Goal: Information Seeking & Learning: Find specific fact

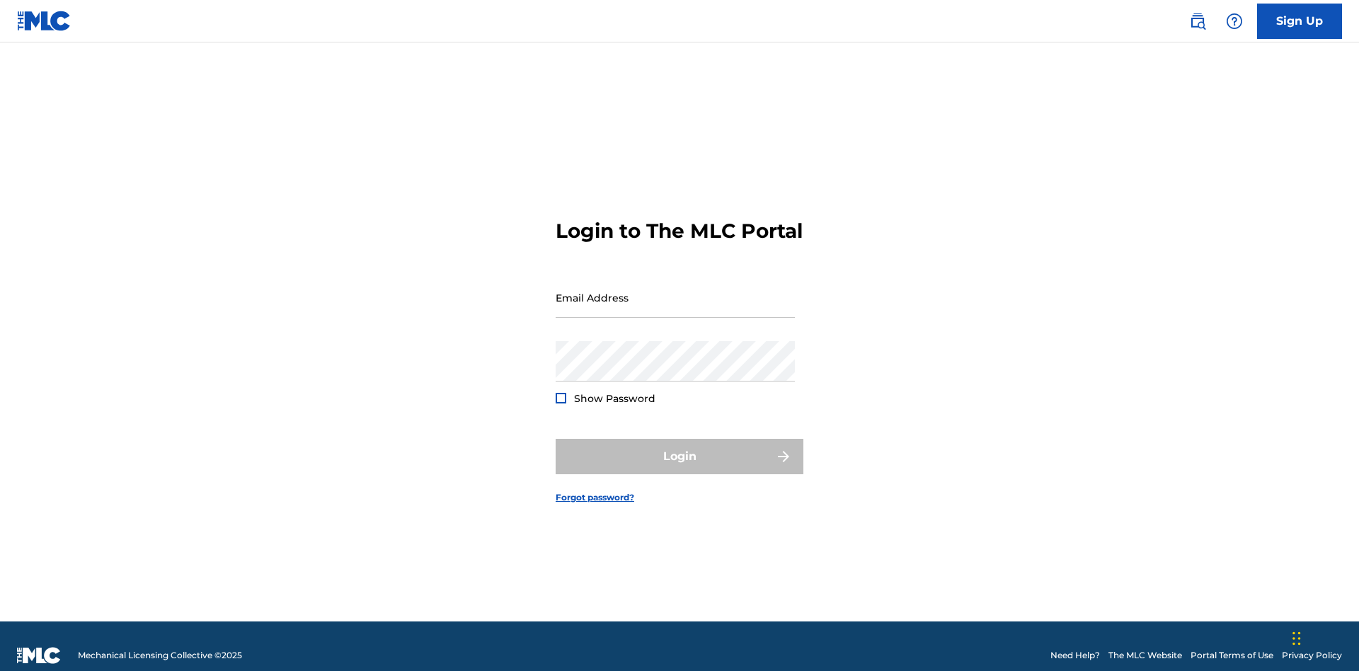
scroll to position [18, 0]
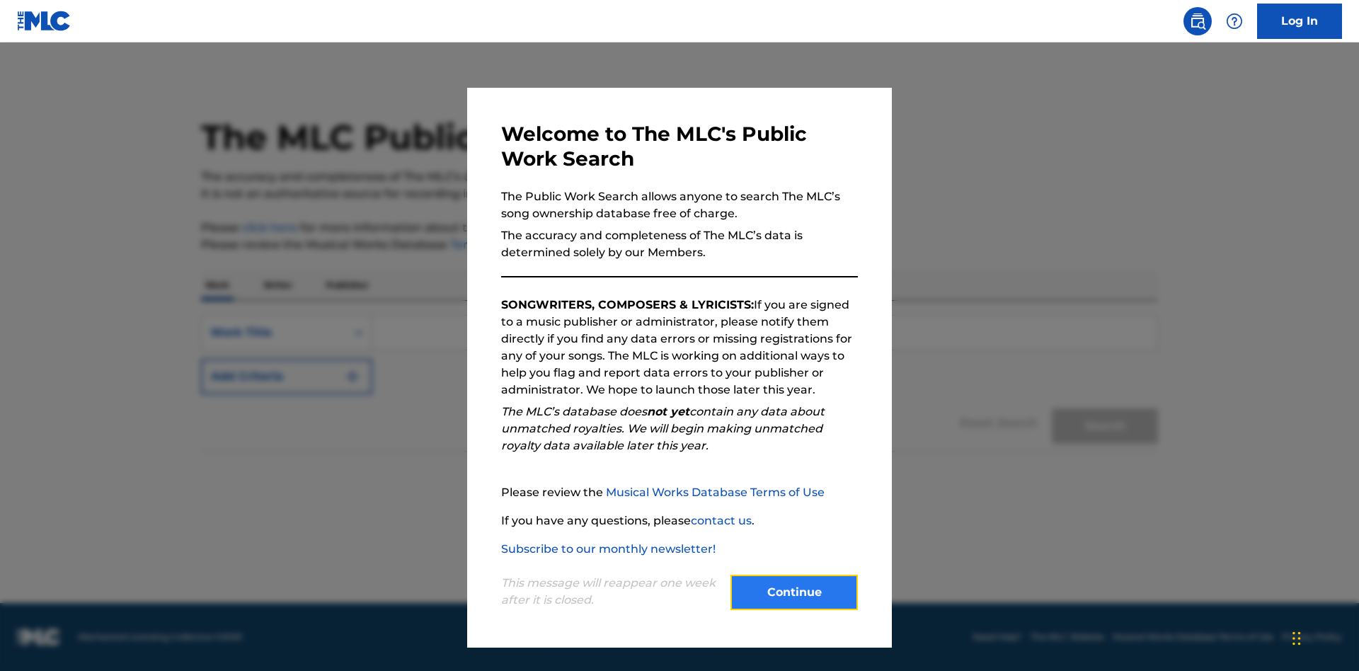
click at [794, 592] on button "Continue" at bounding box center [794, 592] width 127 height 35
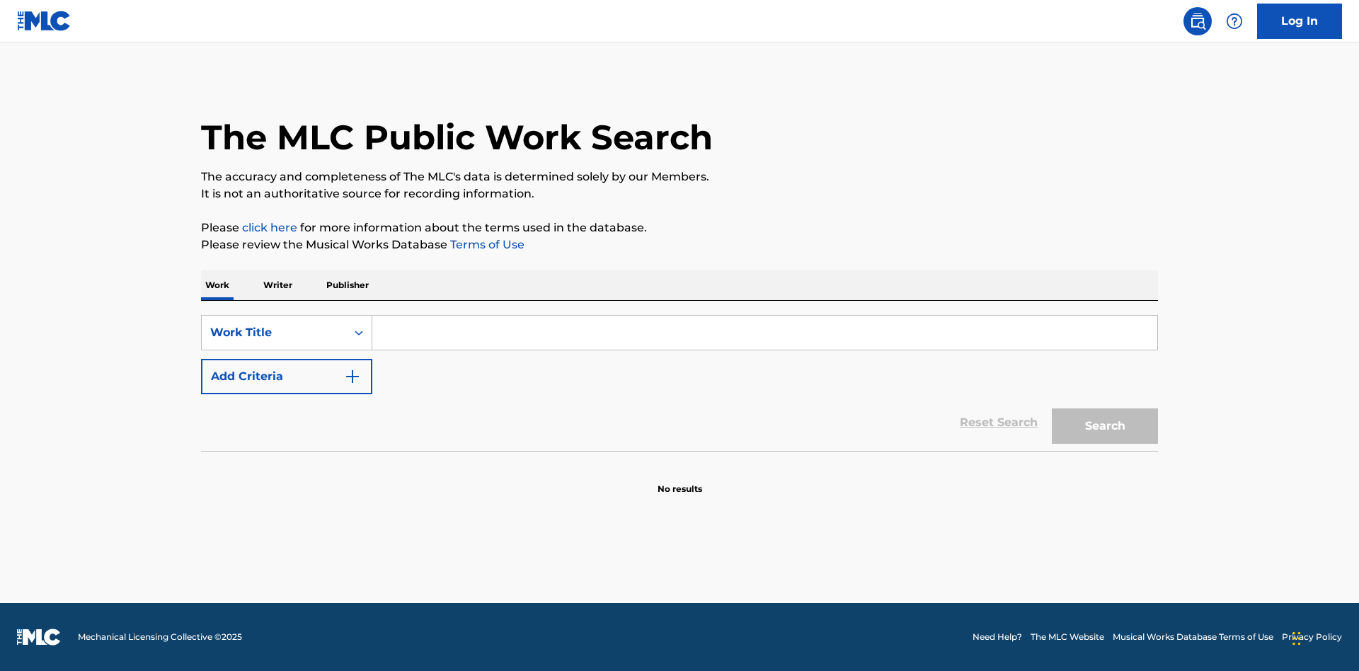
click at [765, 333] on input "Search Form" at bounding box center [764, 333] width 785 height 34
type input "MENEAME"
click at [1105, 426] on button "Search" at bounding box center [1105, 425] width 106 height 35
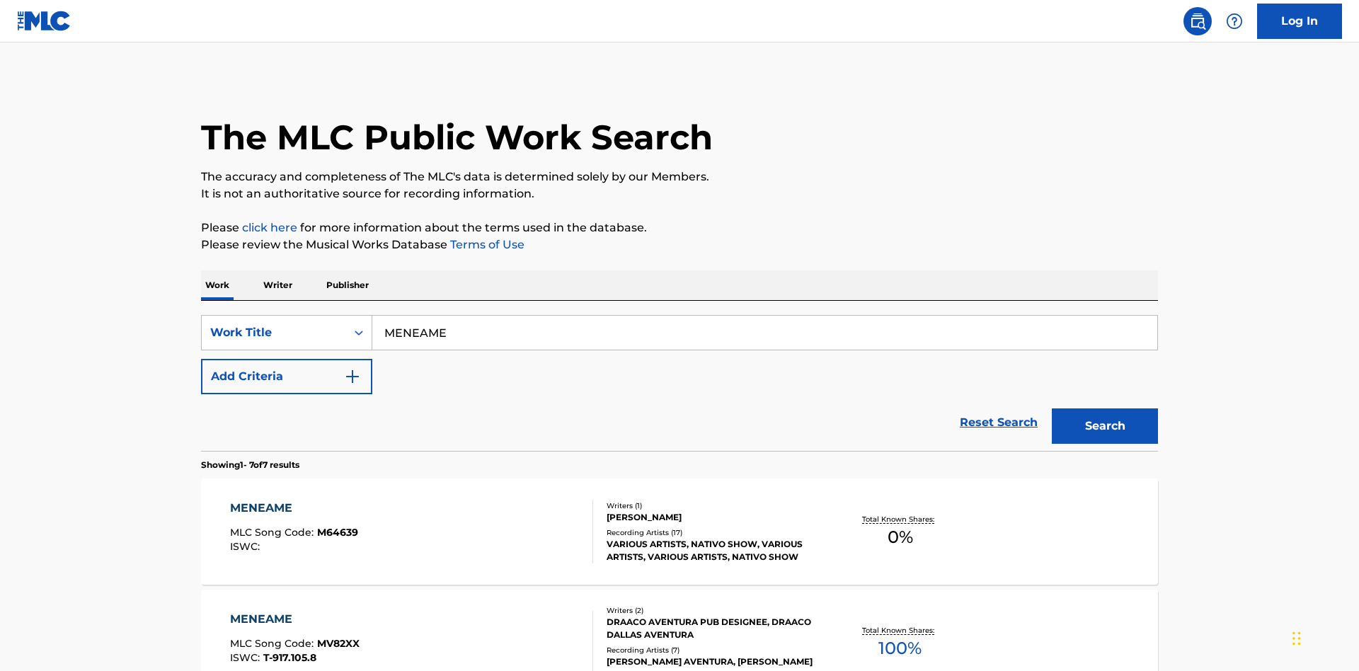
click at [294, 611] on div "MENEAME" at bounding box center [295, 619] width 130 height 17
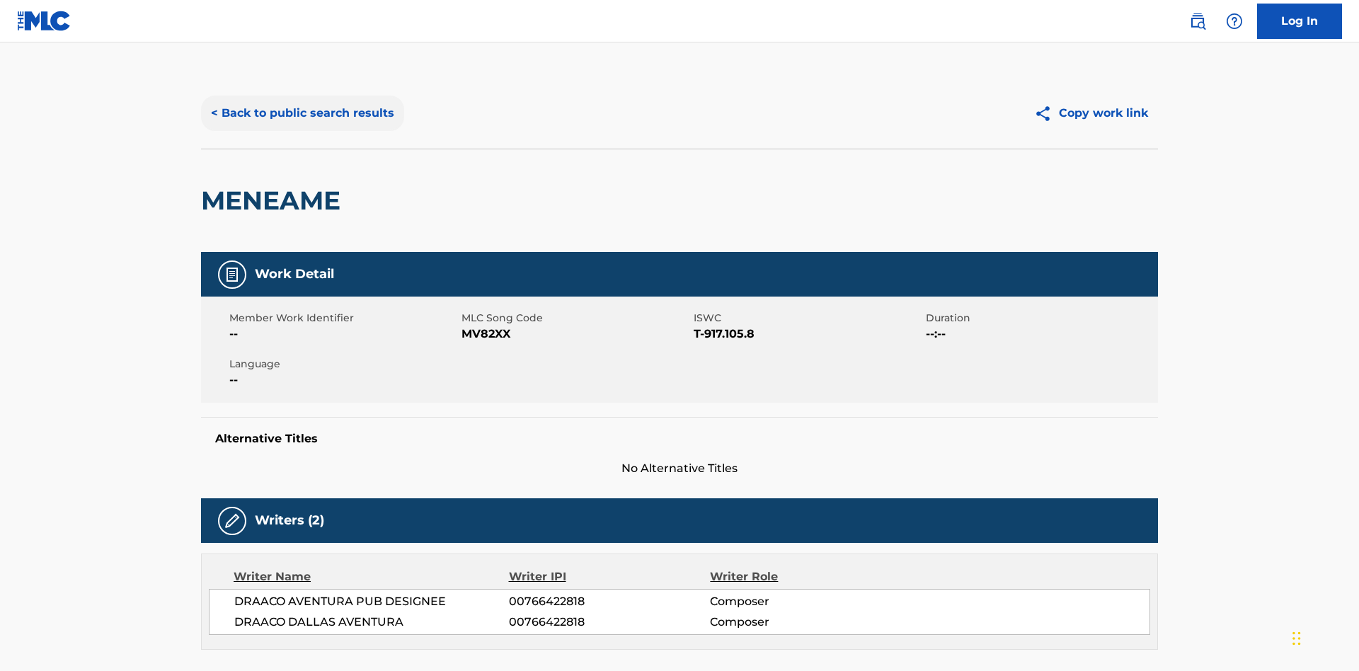
click at [301, 103] on button "< Back to public search results" at bounding box center [302, 113] width 203 height 35
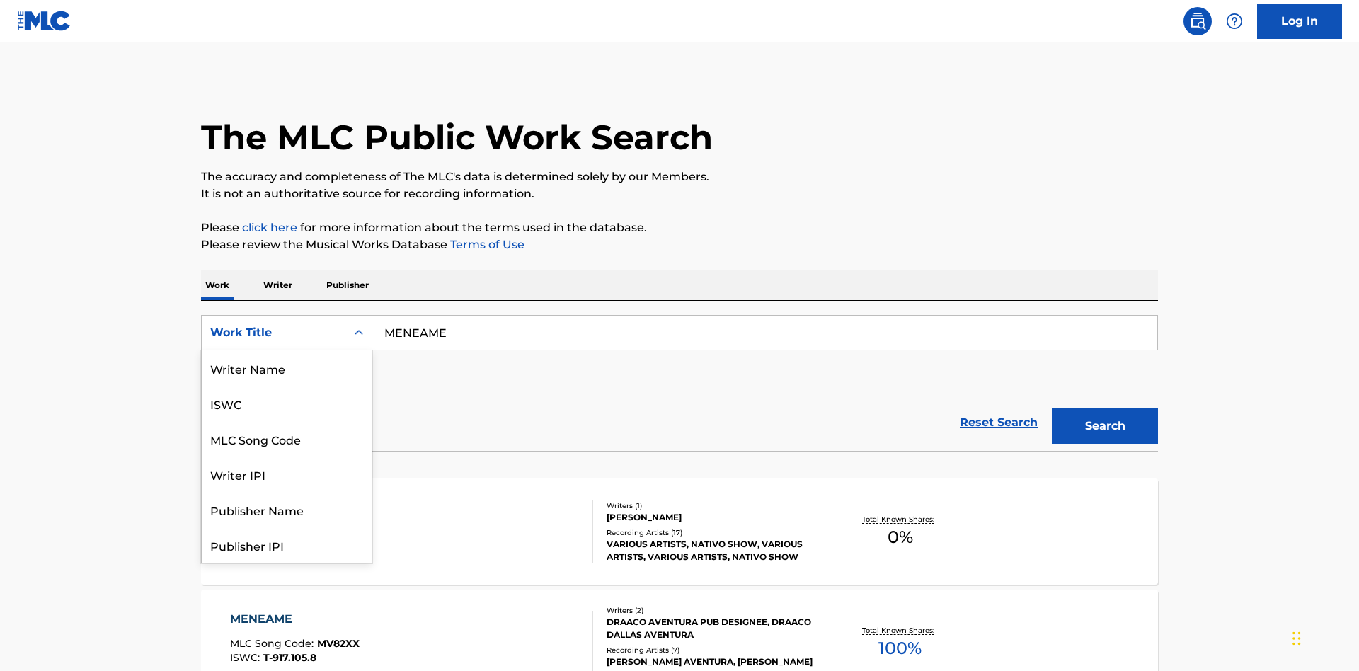
click at [287, 403] on div "ISWC" at bounding box center [287, 403] width 170 height 35
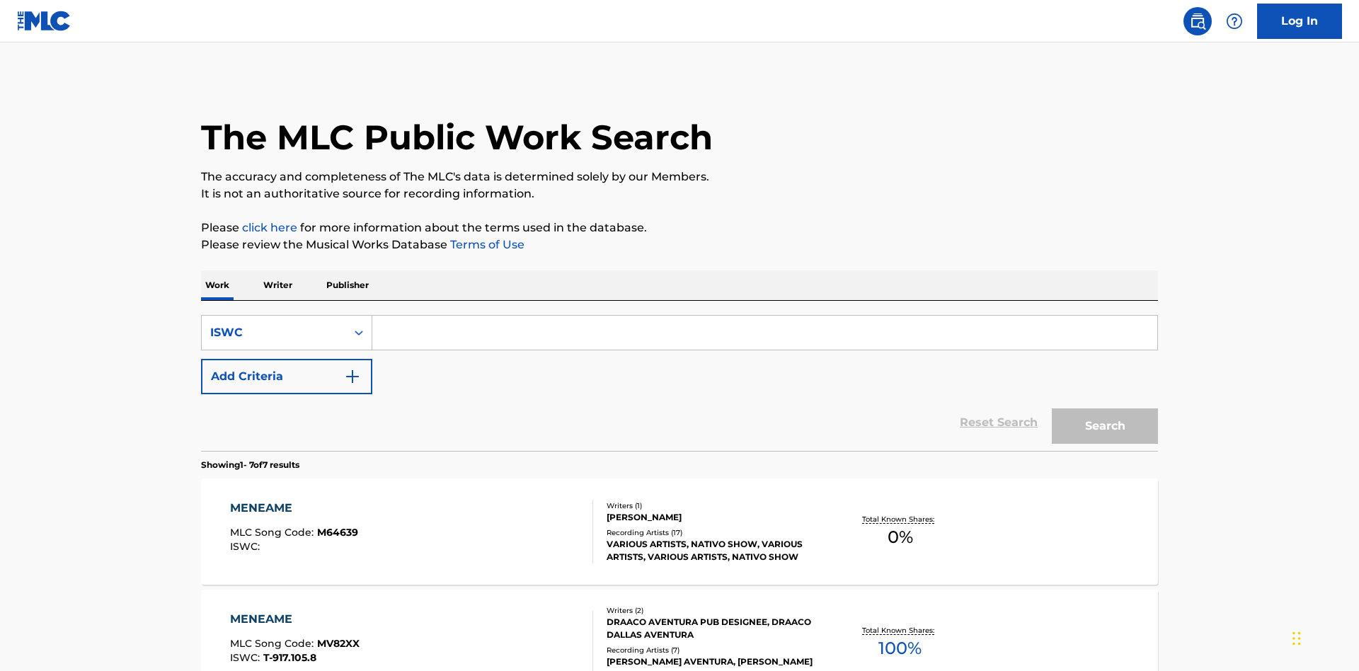
click at [765, 316] on input "Search Form" at bounding box center [764, 333] width 785 height 34
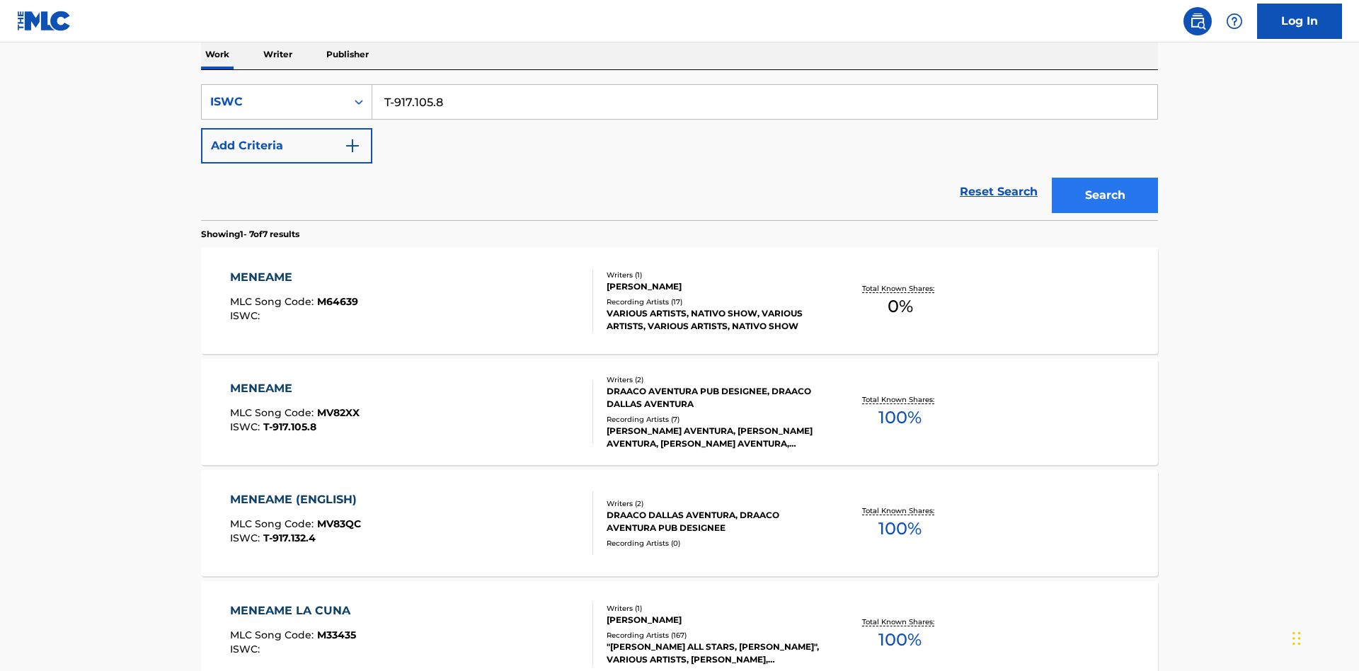
type input "T-917.105.8"
click at [1105, 178] on button "Search" at bounding box center [1105, 195] width 106 height 35
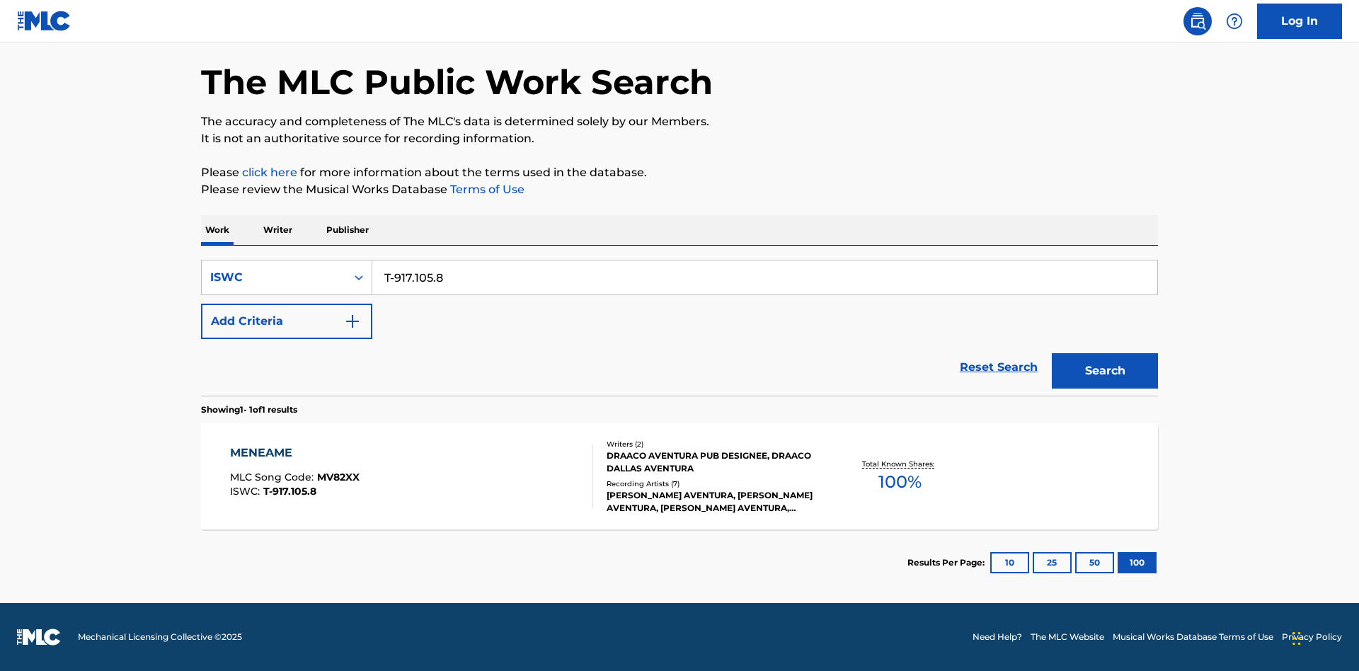
click at [294, 453] on div "MENEAME" at bounding box center [295, 453] width 130 height 17
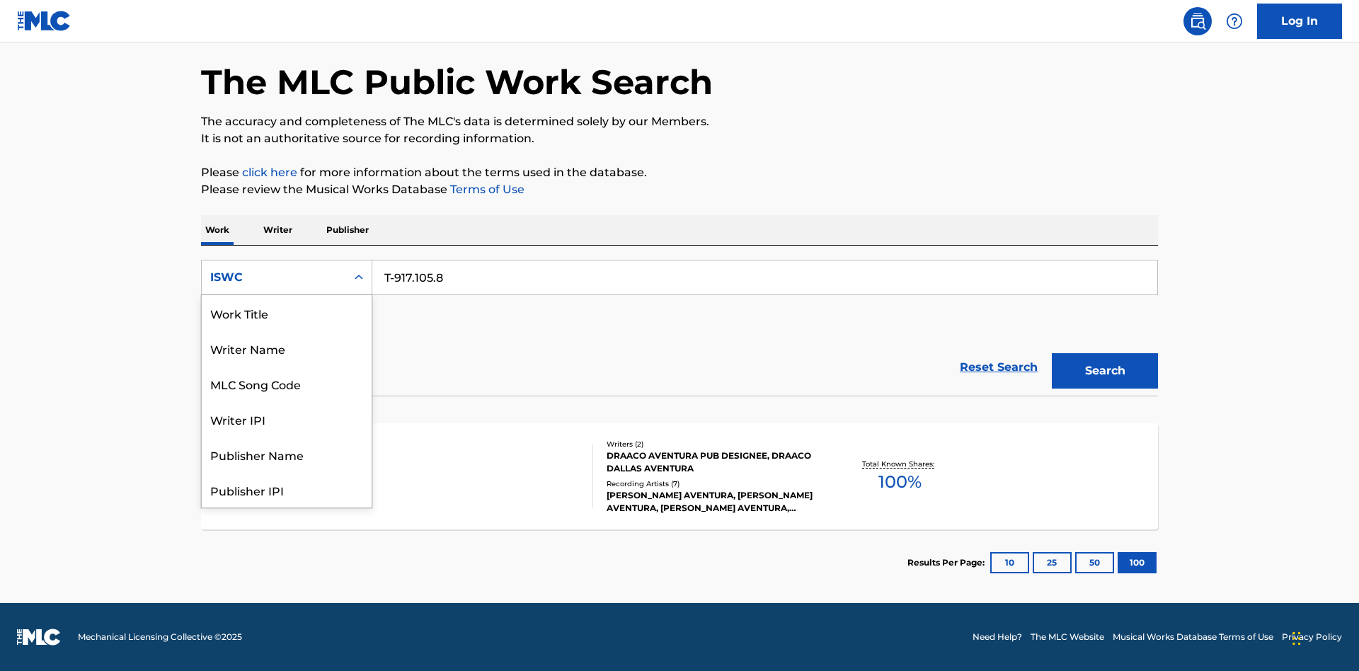
click at [287, 366] on div "MLC Song Code" at bounding box center [287, 383] width 170 height 35
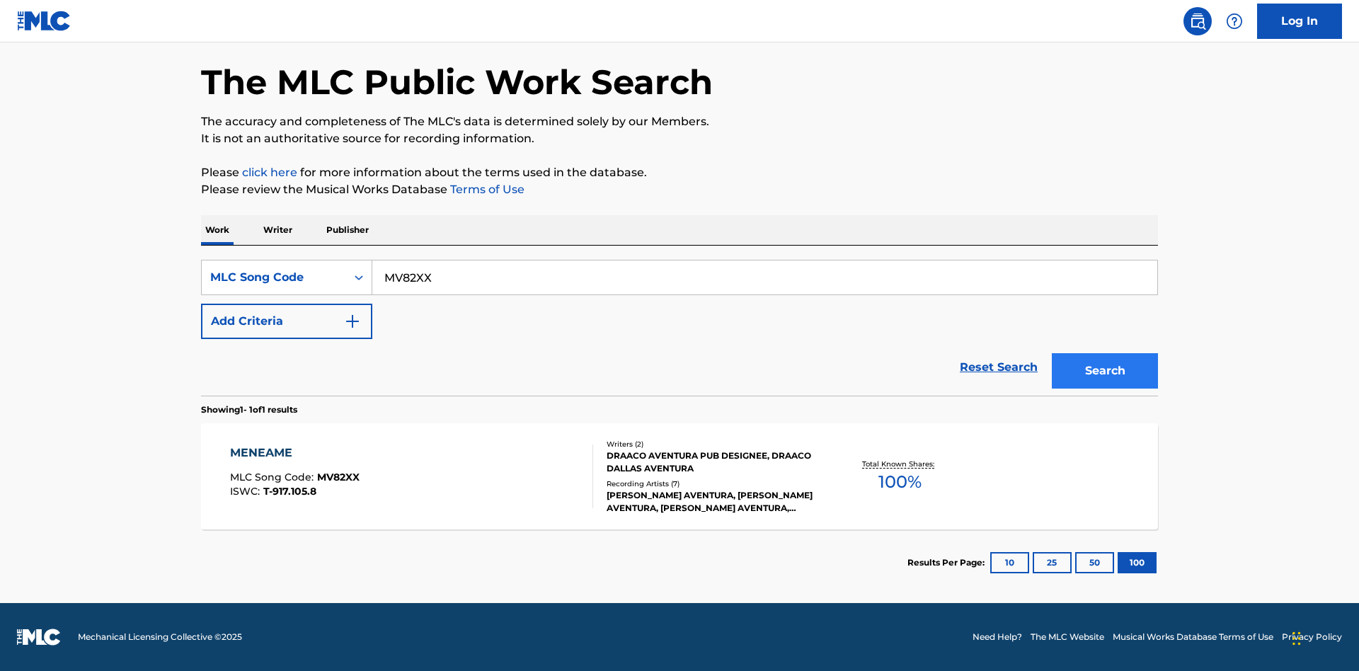
type input "MV82XX"
click at [1105, 371] on button "Search" at bounding box center [1105, 370] width 106 height 35
click at [294, 453] on div "MENEAME" at bounding box center [295, 453] width 130 height 17
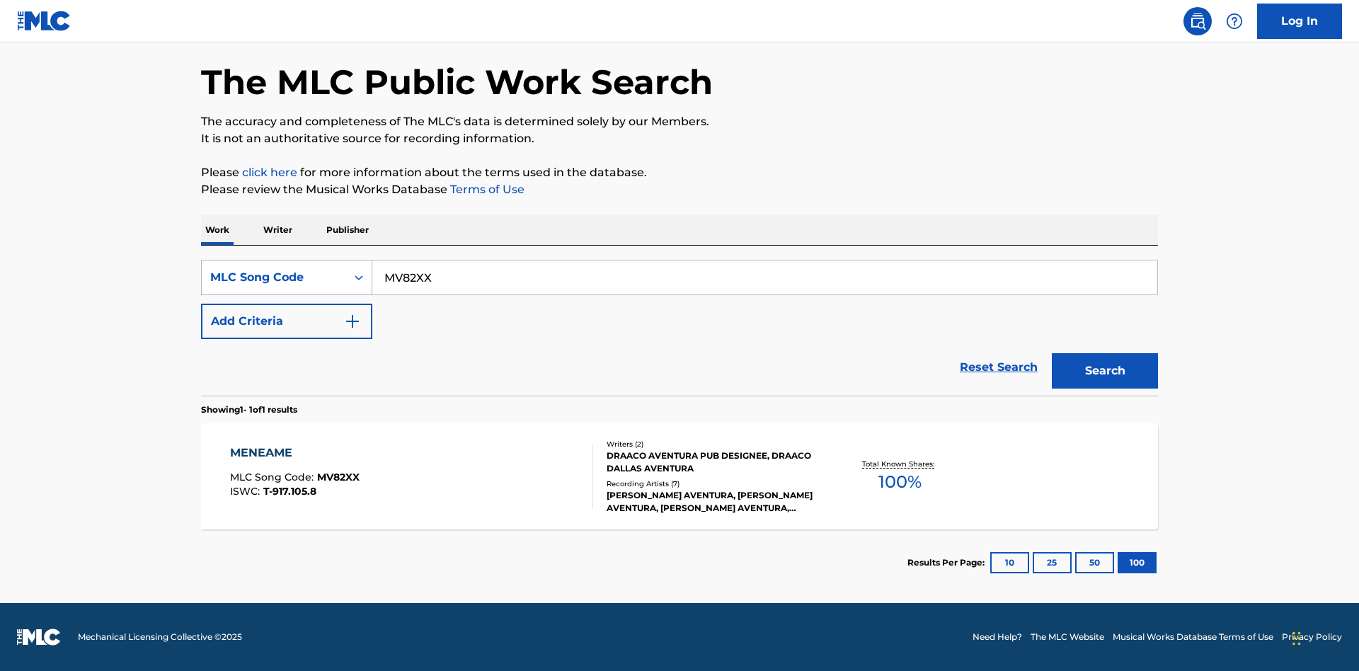
click at [274, 277] on div "MLC Song Code" at bounding box center [273, 277] width 127 height 17
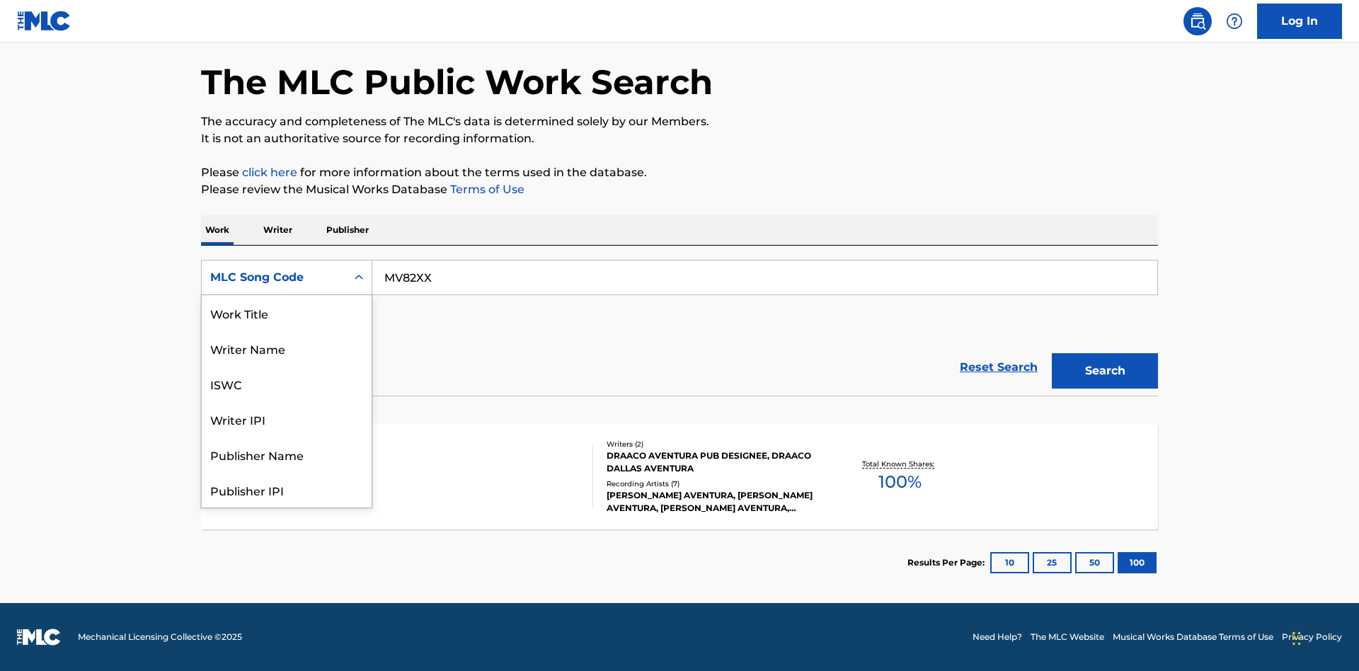
click at [287, 366] on div "Writer Name" at bounding box center [287, 348] width 170 height 35
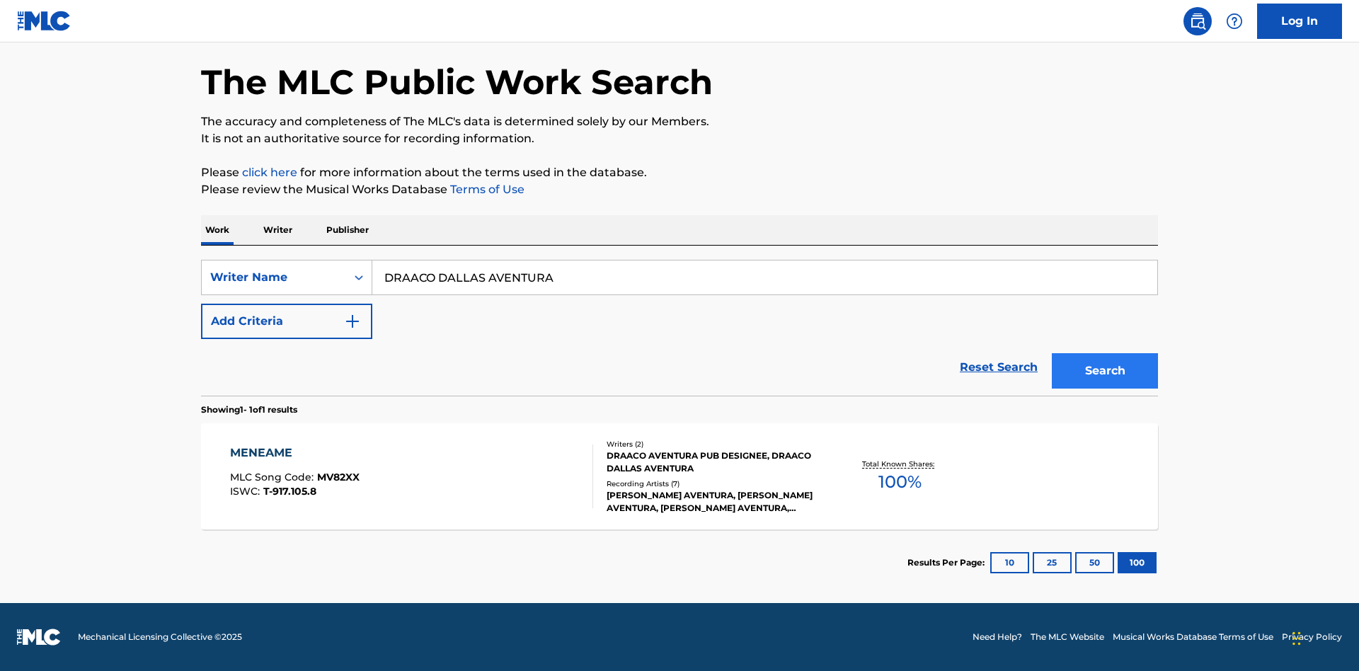
type input "DRAACO DALLAS AVENTURA"
click at [1105, 371] on button "Search" at bounding box center [1105, 370] width 106 height 35
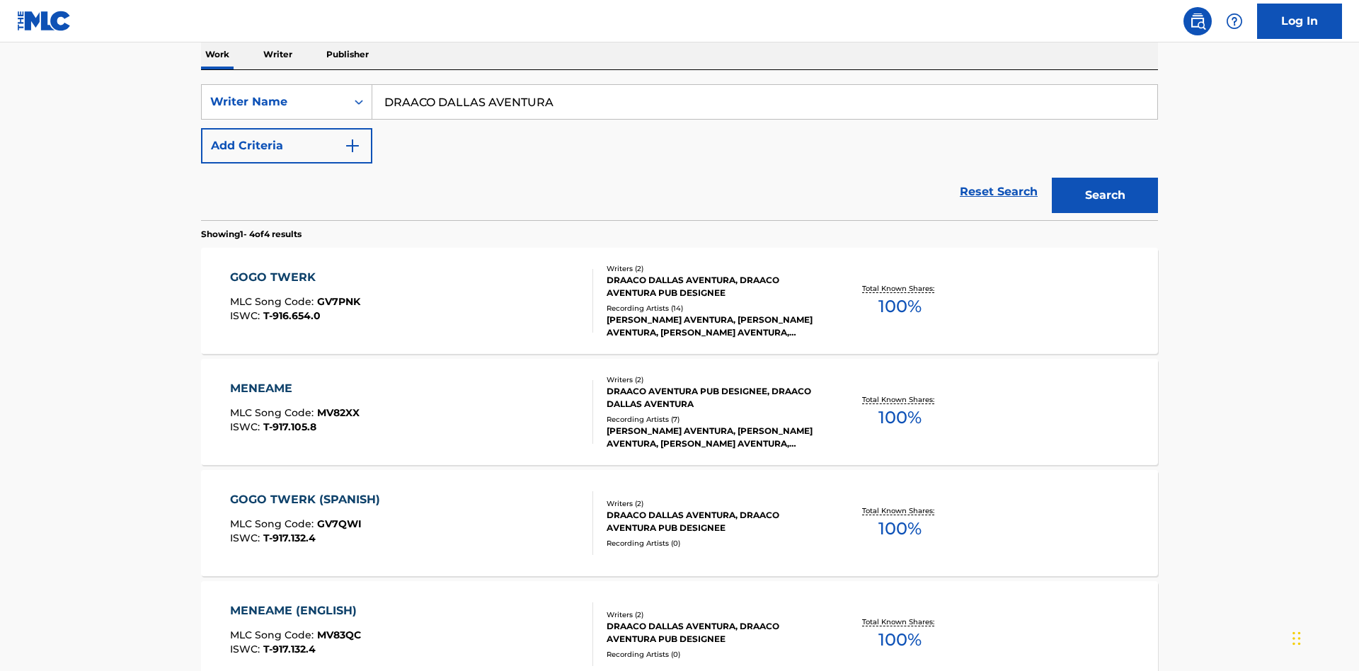
click at [294, 380] on div "MENEAME" at bounding box center [295, 388] width 130 height 17
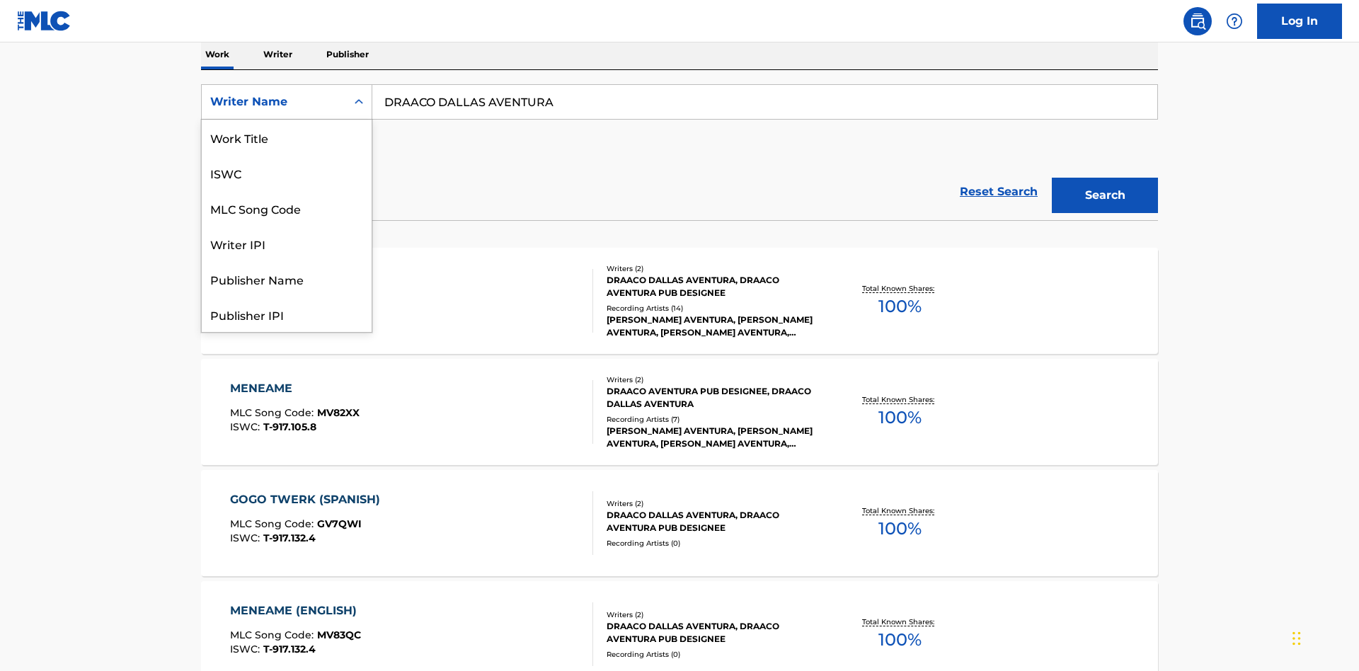
click at [287, 226] on div "Writer IPI" at bounding box center [287, 243] width 170 height 35
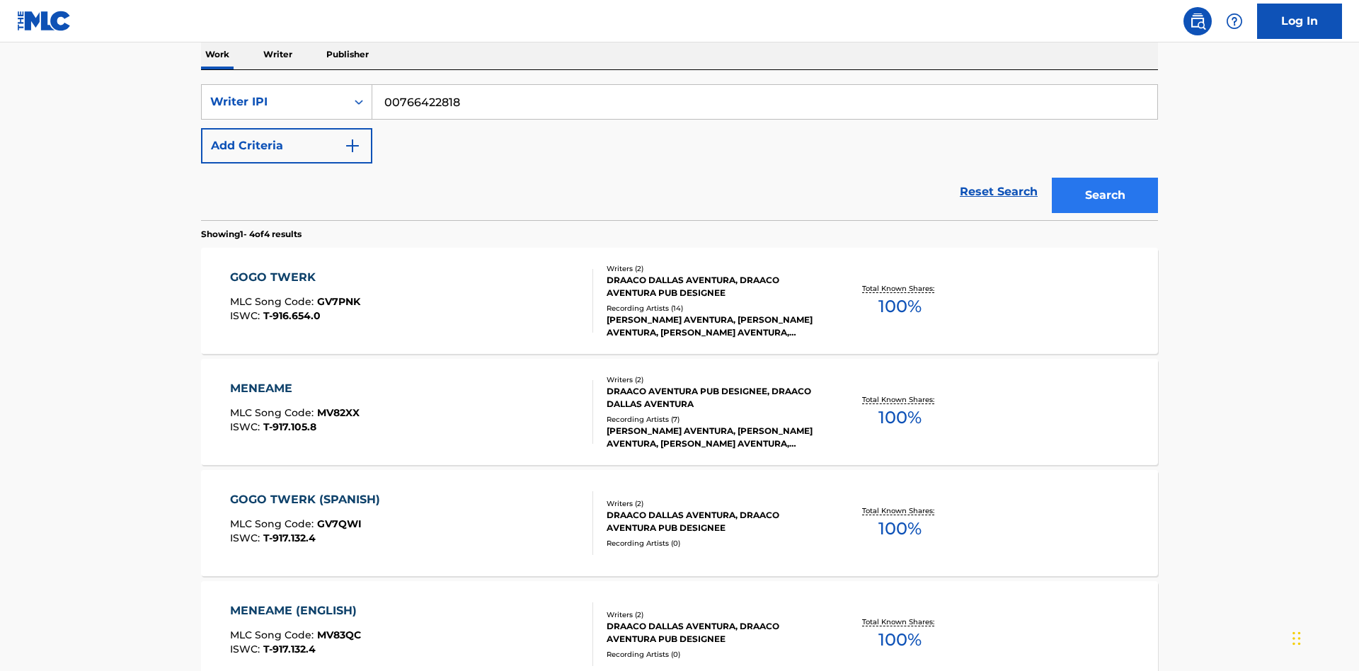
type input "00766422818"
click at [1105, 178] on button "Search" at bounding box center [1105, 195] width 106 height 35
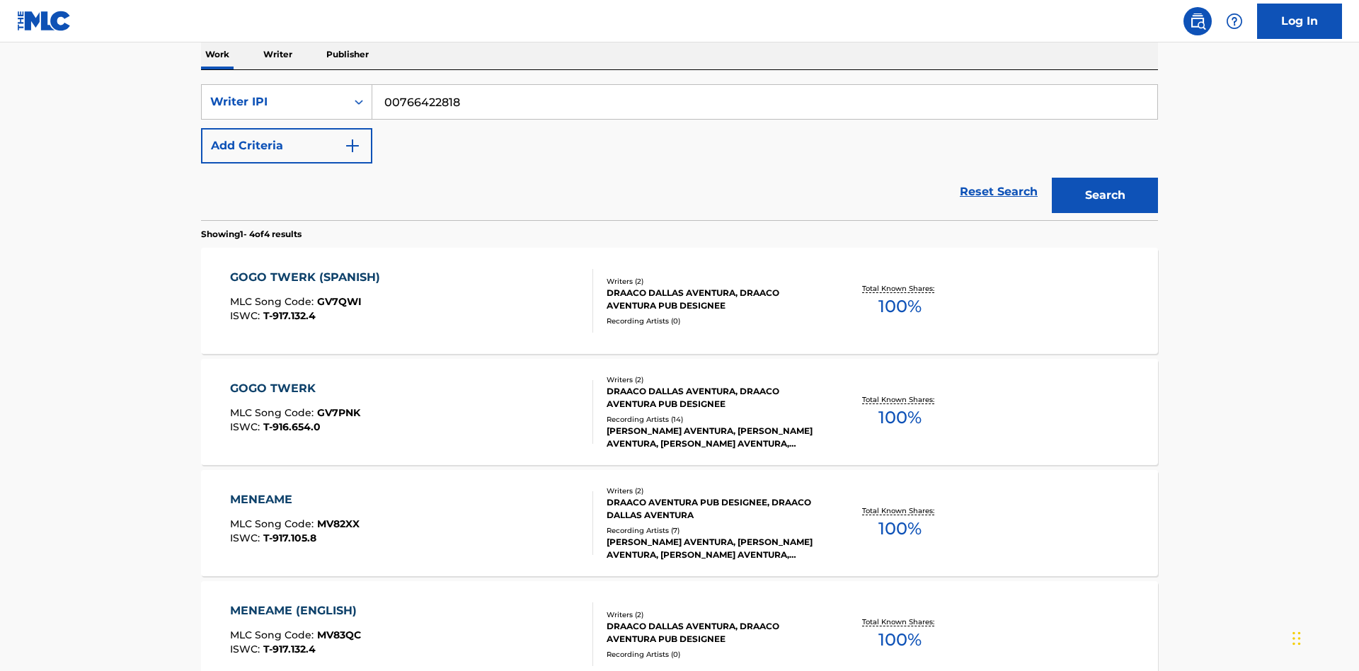
click at [294, 491] on div "MENEAME" at bounding box center [295, 499] width 130 height 17
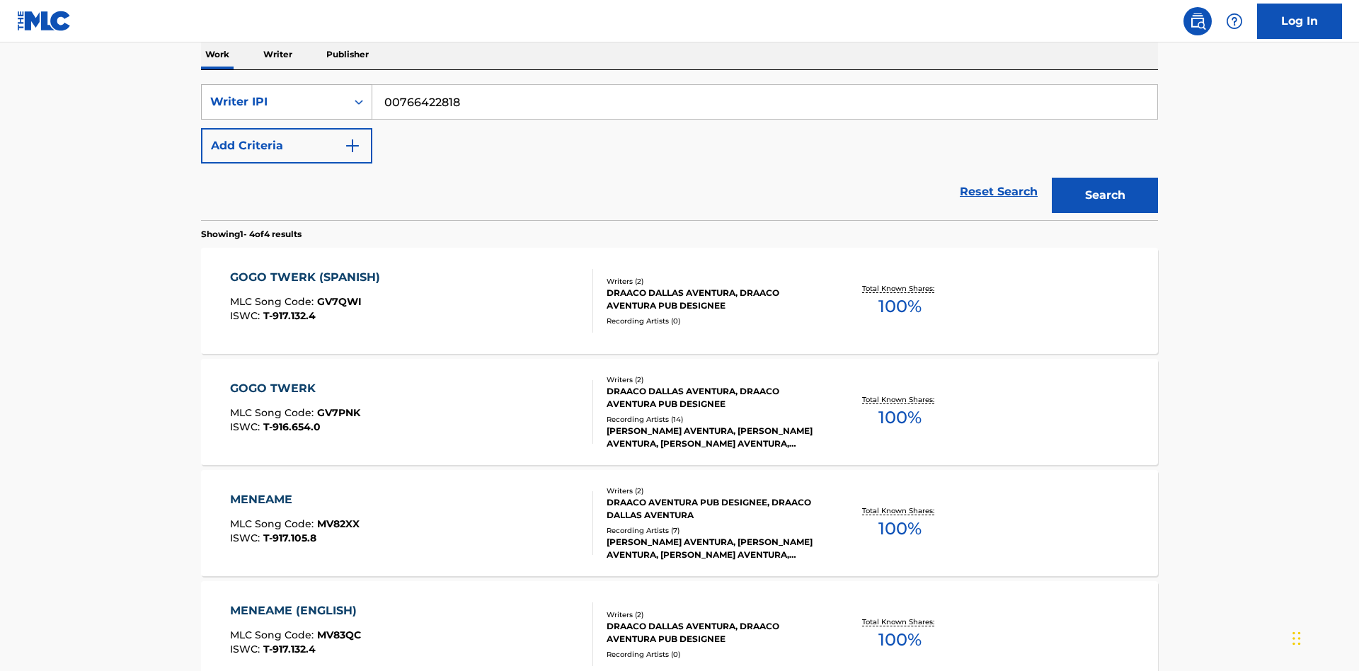
click at [274, 98] on div "Writer IPI" at bounding box center [273, 101] width 127 height 17
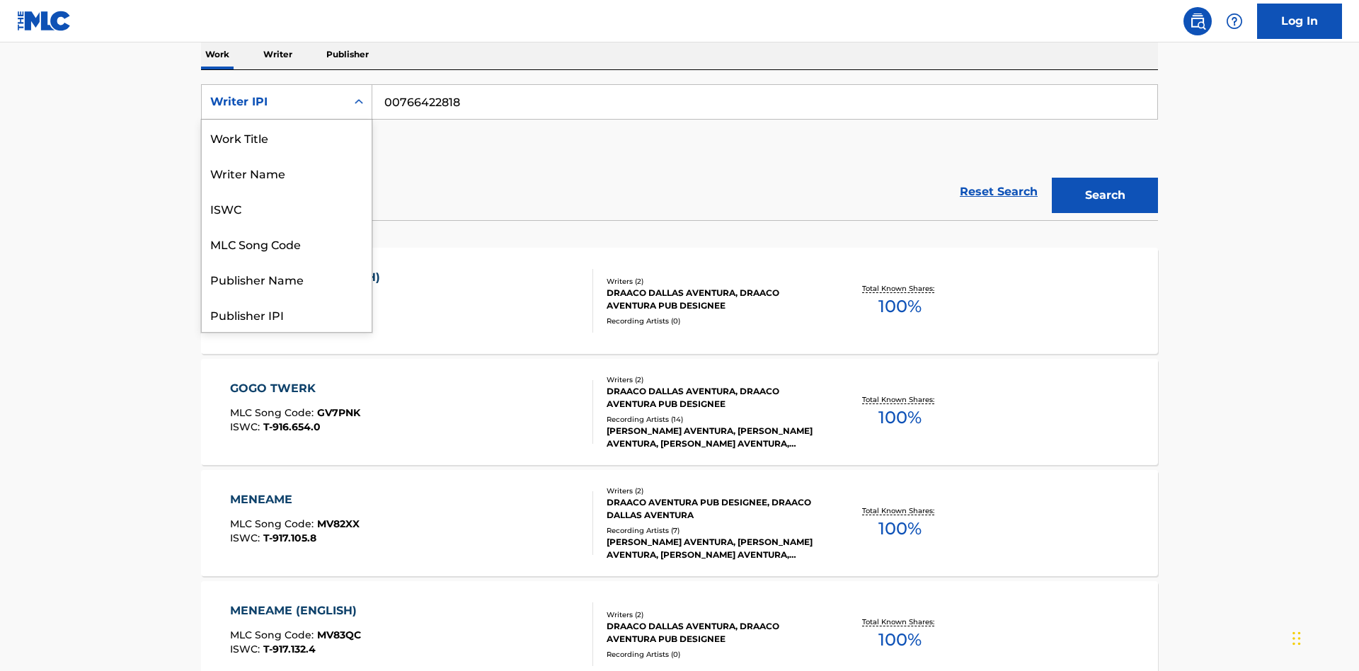
click at [287, 261] on div "Publisher Name" at bounding box center [287, 278] width 170 height 35
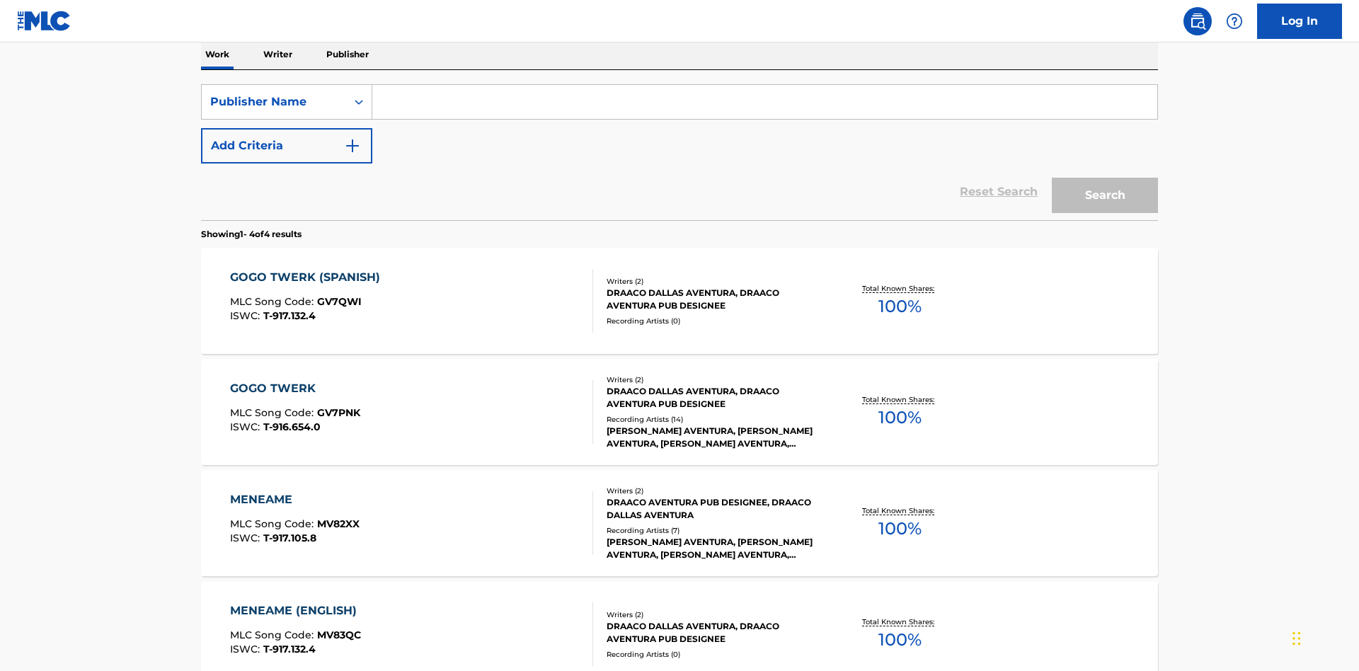
click at [765, 102] on input "Search Form" at bounding box center [764, 102] width 785 height 34
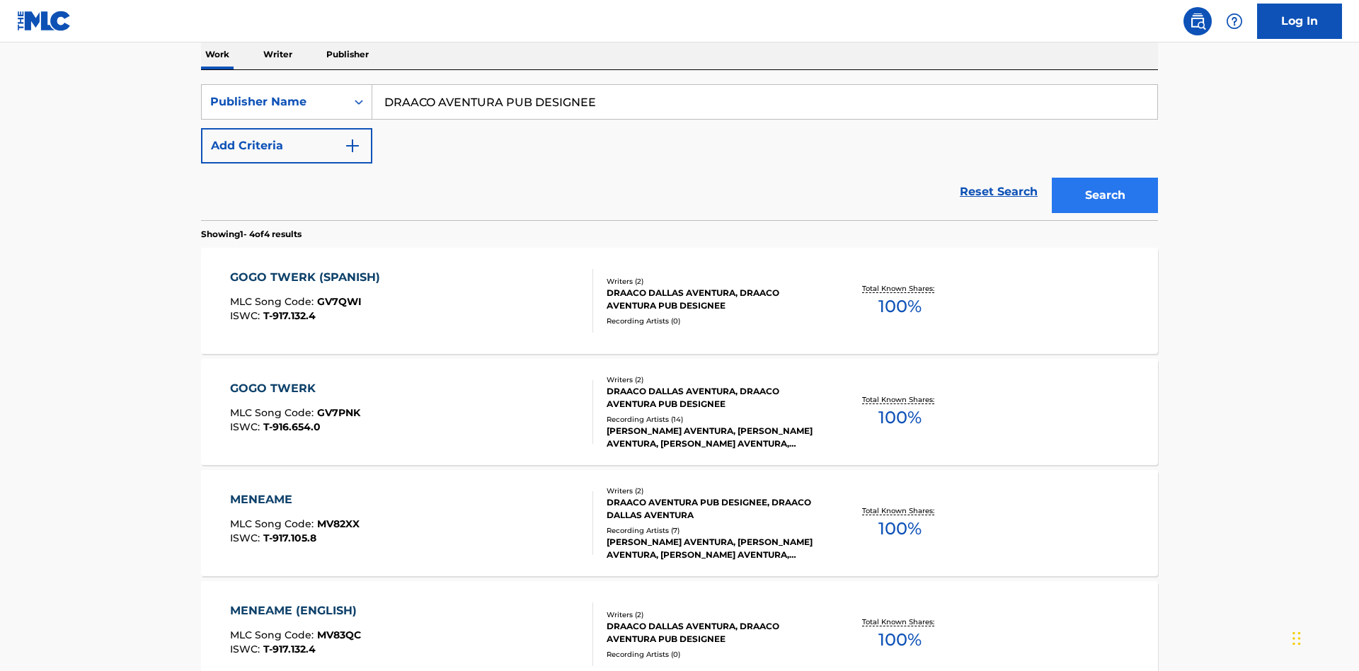
type input "DRAACO AVENTURA PUB DESIGNEE"
click at [1105, 178] on button "Search" at bounding box center [1105, 195] width 106 height 35
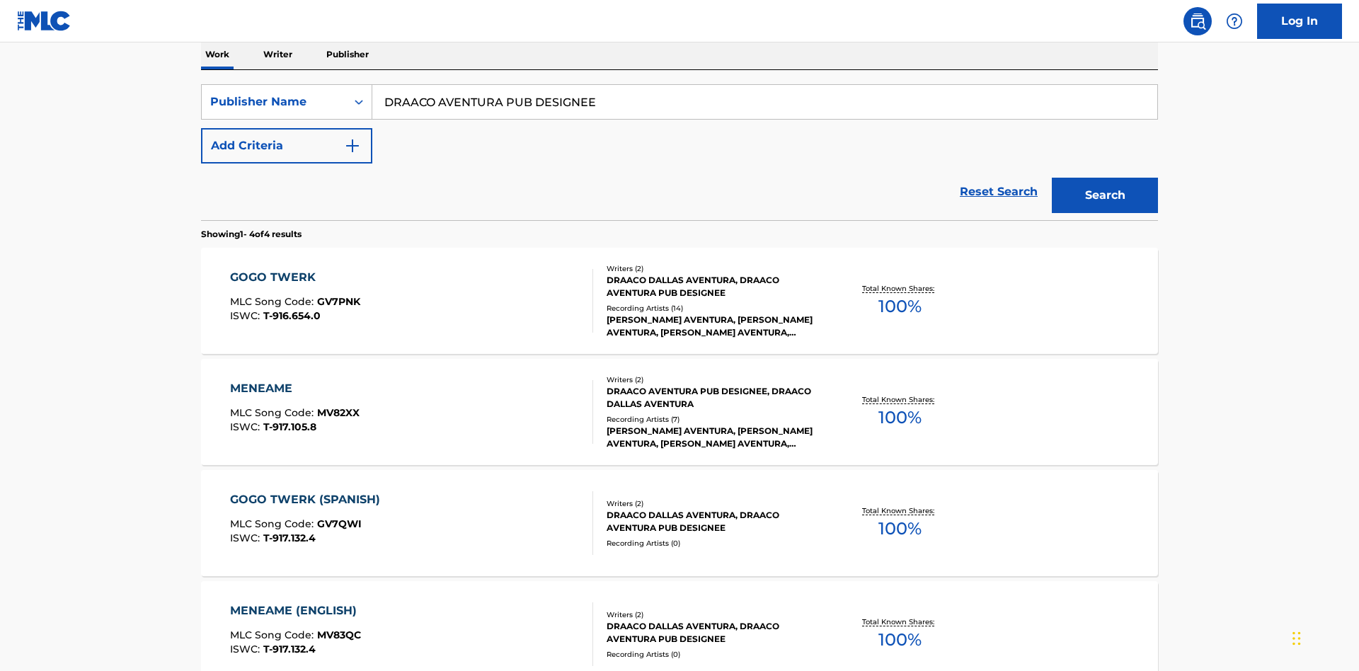
click at [294, 380] on div "MENEAME" at bounding box center [295, 388] width 130 height 17
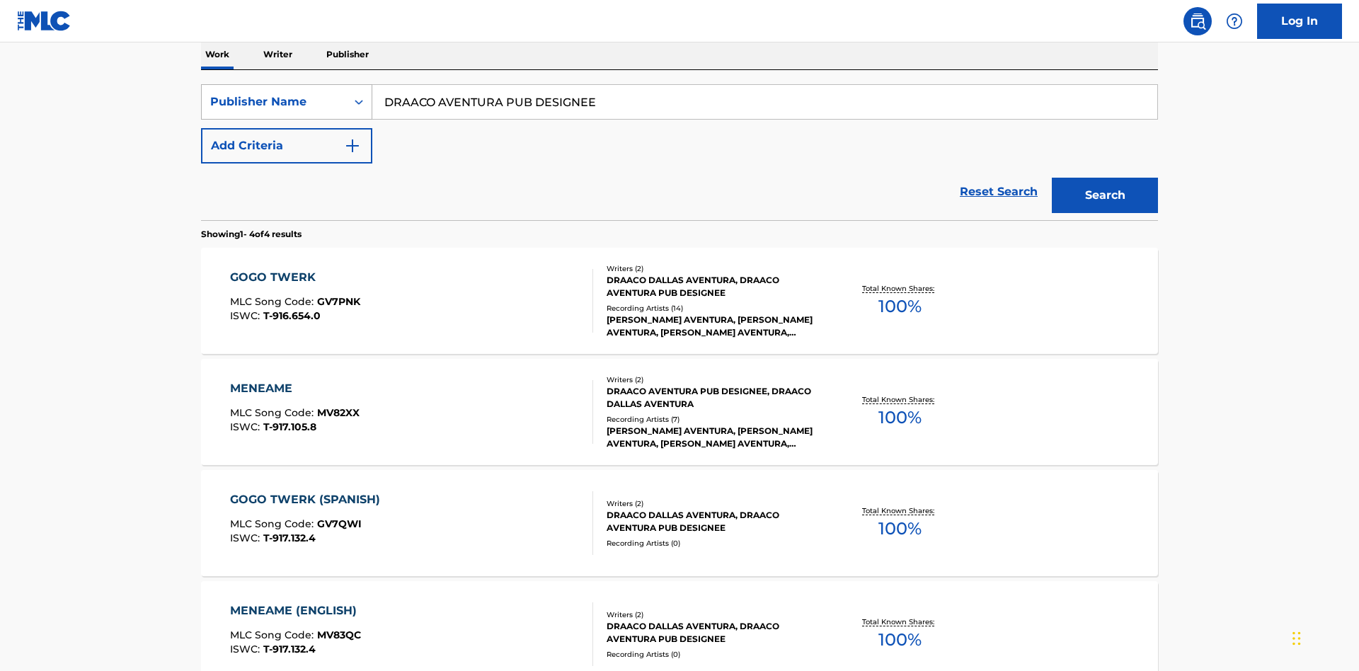
click at [274, 98] on div "Publisher Name" at bounding box center [273, 101] width 127 height 17
type input "00766422818"
click at [1105, 178] on button "Search" at bounding box center [1105, 195] width 106 height 35
